Goal: Task Accomplishment & Management: Manage account settings

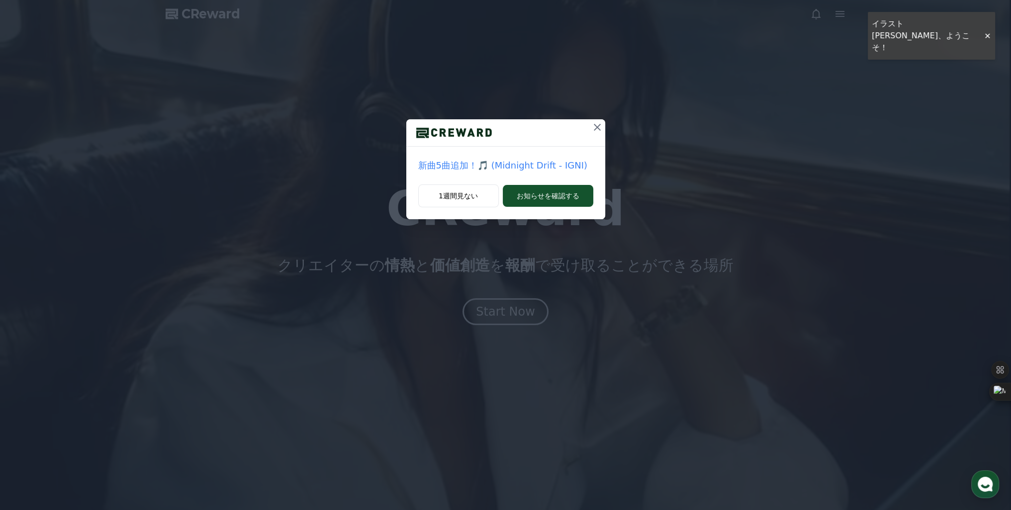
click at [603, 121] on button at bounding box center [597, 127] width 16 height 16
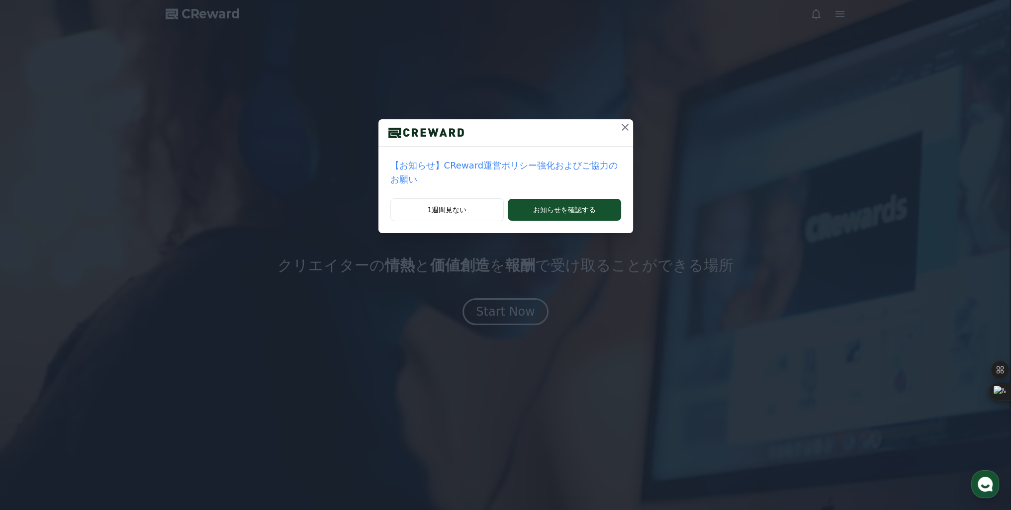
click at [619, 125] on icon at bounding box center [625, 127] width 12 height 12
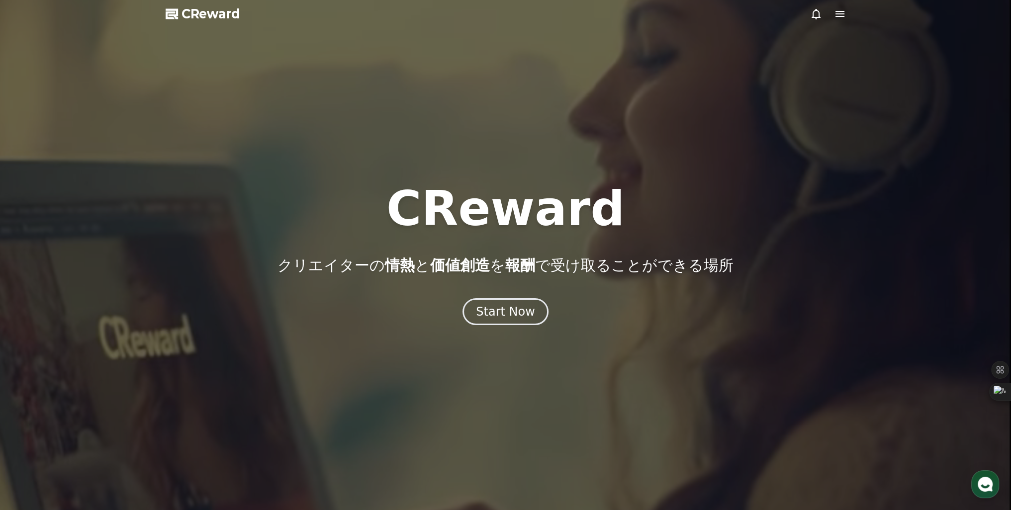
click at [841, 16] on icon at bounding box center [840, 14] width 9 height 6
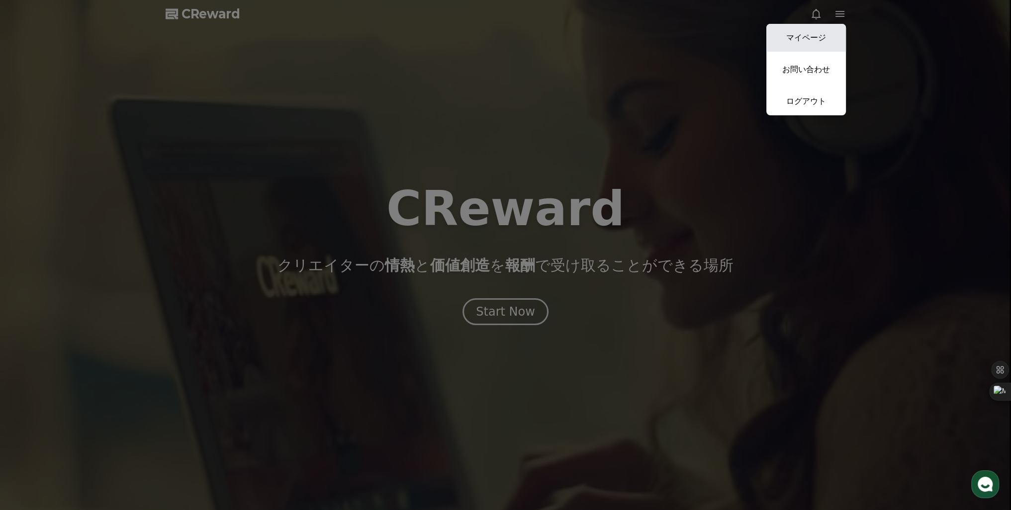
click at [814, 43] on link "マイページ" at bounding box center [806, 38] width 80 height 28
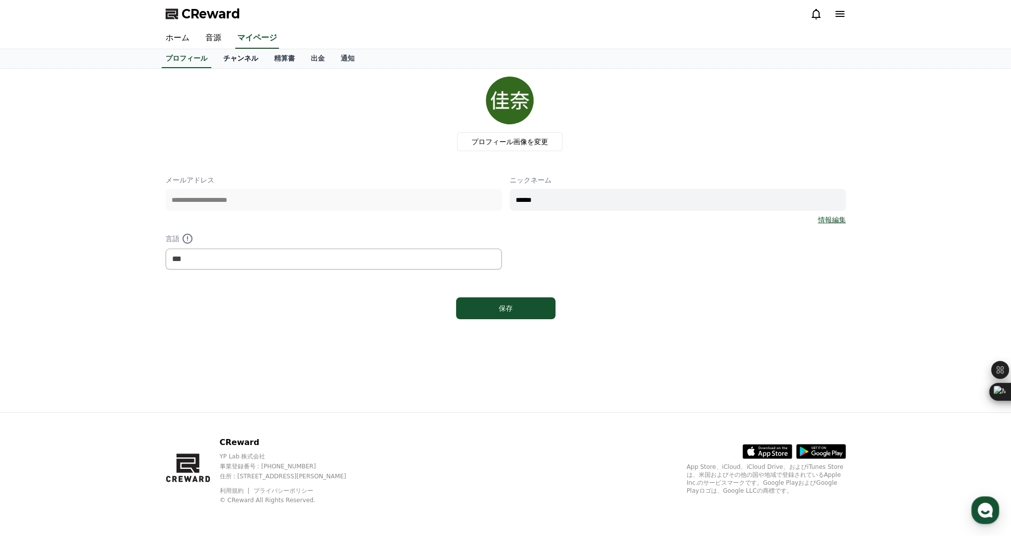
click at [217, 64] on link "チャンネル" at bounding box center [240, 58] width 51 height 19
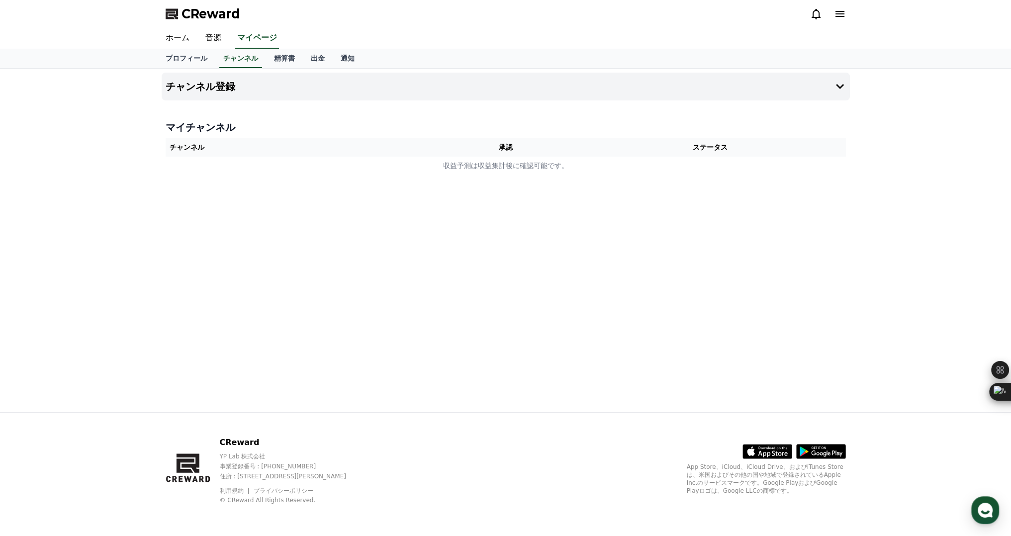
click at [843, 16] on icon at bounding box center [840, 14] width 9 height 6
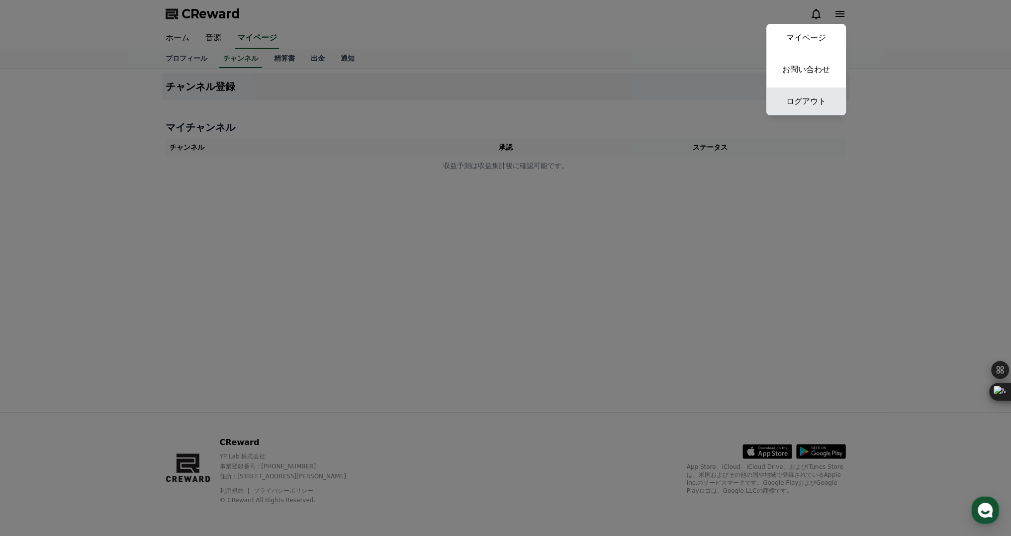
click at [800, 94] on link "ログアウト" at bounding box center [806, 102] width 80 height 28
